Goal: Information Seeking & Learning: Learn about a topic

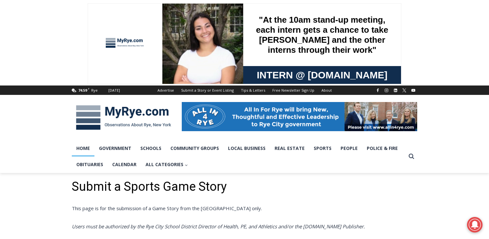
click at [87, 151] on link "Home" at bounding box center [83, 148] width 23 height 16
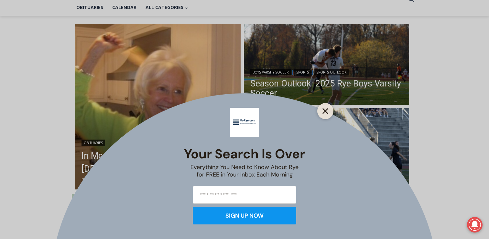
click at [326, 109] on icon "Close" at bounding box center [326, 111] width 6 height 6
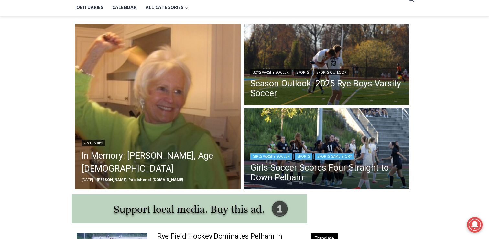
click at [321, 129] on img "Read More Girls Soccer Scores Four Straight to Down Pelham" at bounding box center [327, 149] width 166 height 83
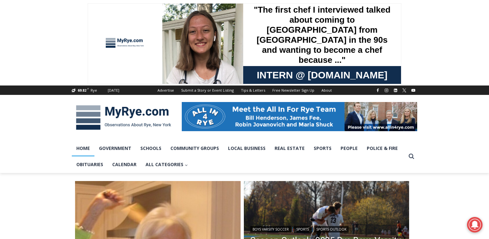
scroll to position [0, 0]
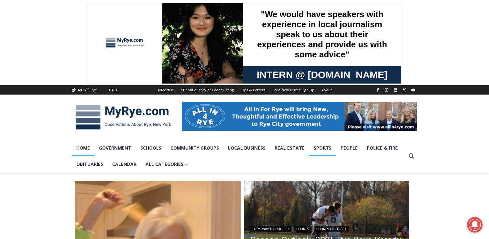
click at [316, 145] on link "Sports" at bounding box center [322, 148] width 27 height 16
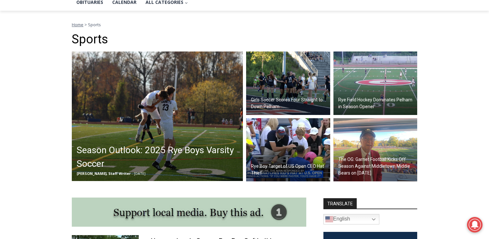
click at [289, 152] on img at bounding box center [288, 149] width 84 height 63
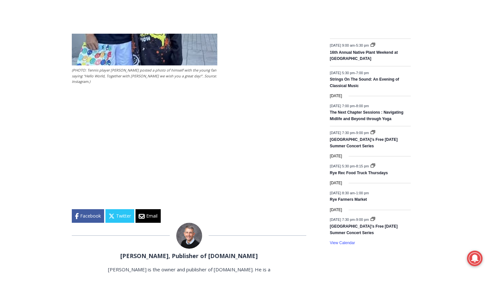
scroll to position [918, 0]
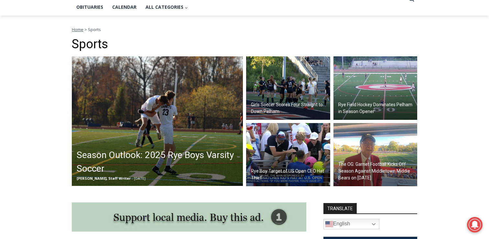
click at [370, 102] on div "Rye Field Hockey Dominates Pelham in Season Opener" at bounding box center [377, 108] width 81 height 17
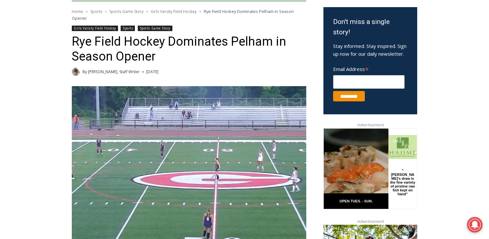
scroll to position [201, 0]
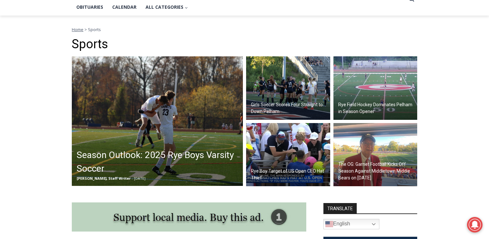
click at [200, 151] on h2 "Season Outlook: 2025 Rye Boys Varsity Soccer" at bounding box center [159, 161] width 165 height 27
